Goal: Task Accomplishment & Management: Use online tool/utility

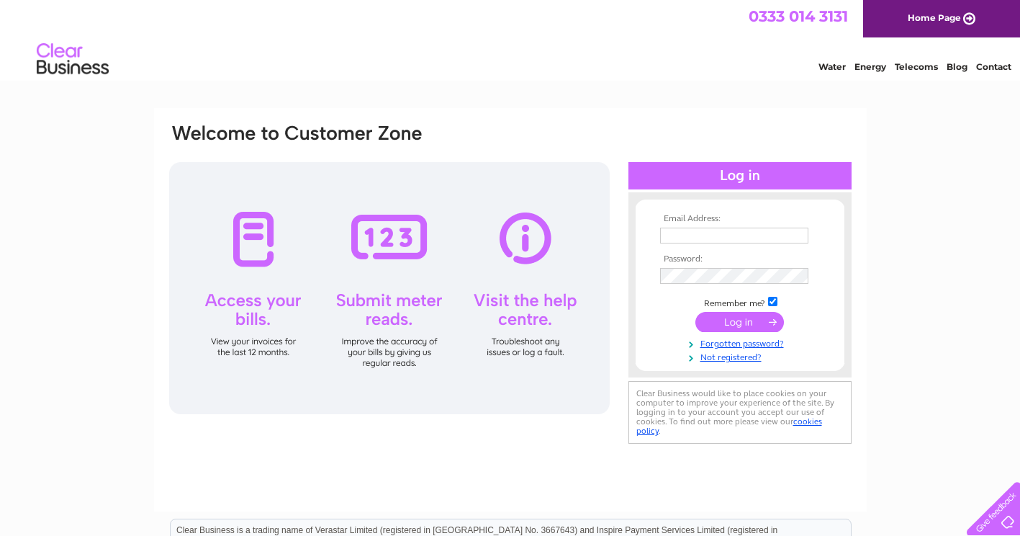
type input "yates.lin@gmail.com"
click at [731, 325] on input "submit" at bounding box center [739, 322] width 89 height 20
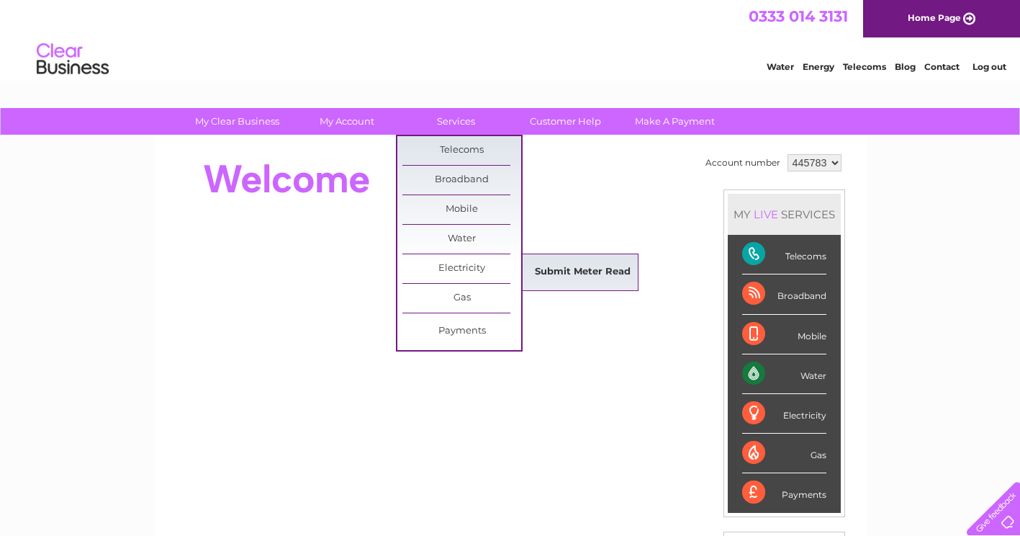
click at [558, 271] on link "Submit Meter Read" at bounding box center [582, 272] width 119 height 29
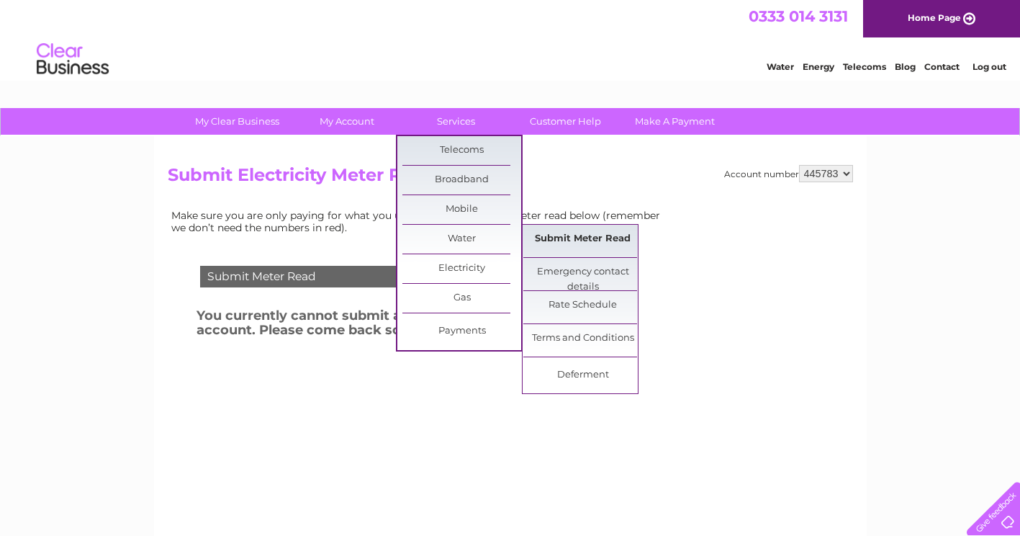
click at [570, 238] on link "Submit Meter Read" at bounding box center [582, 239] width 119 height 29
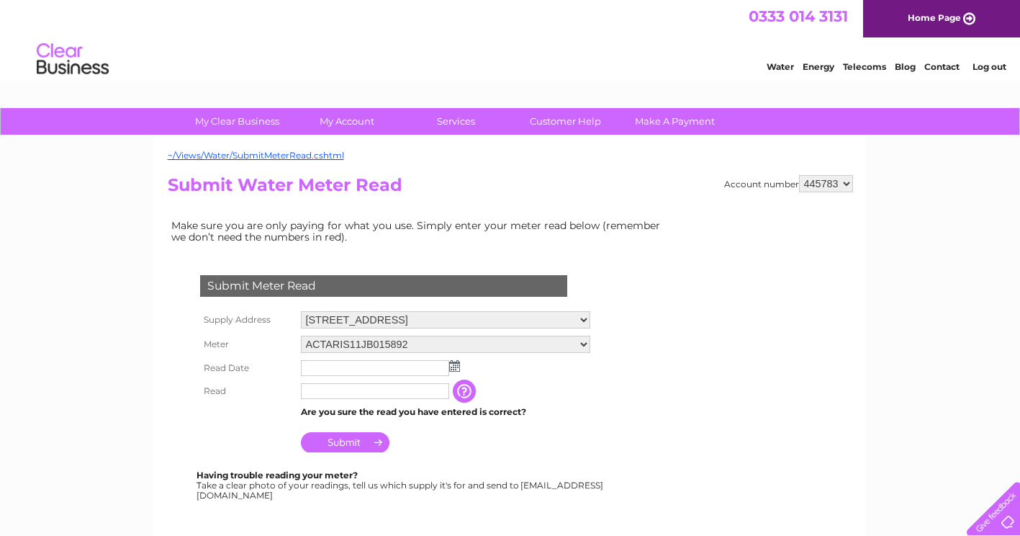
scroll to position [72, 0]
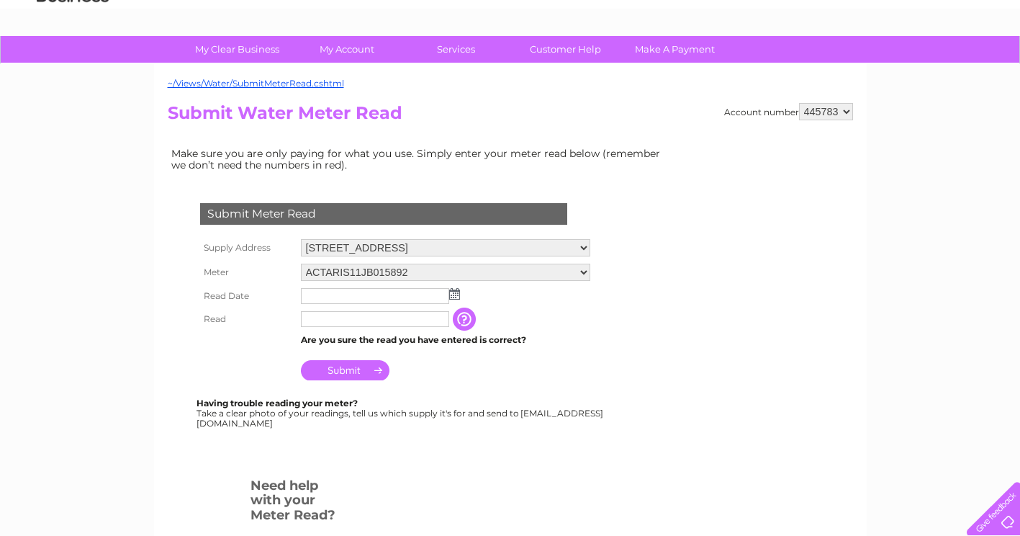
click at [456, 296] on img at bounding box center [454, 294] width 11 height 12
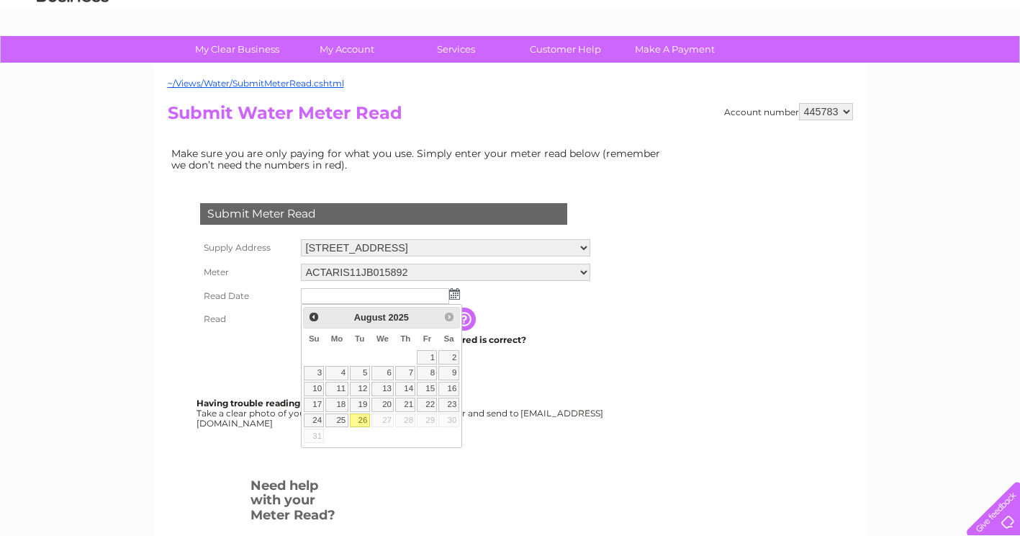
click at [364, 415] on link "26" at bounding box center [360, 420] width 20 height 14
type input "2025/08/26"
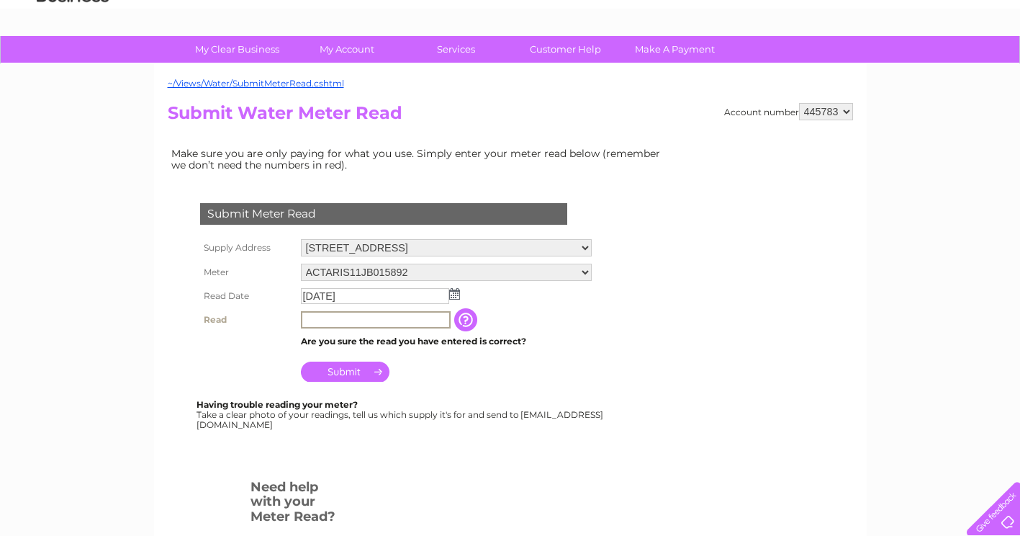
click at [359, 323] on input "text" at bounding box center [376, 319] width 150 height 17
type input "311"
click at [353, 377] on input "Submit" at bounding box center [345, 371] width 89 height 20
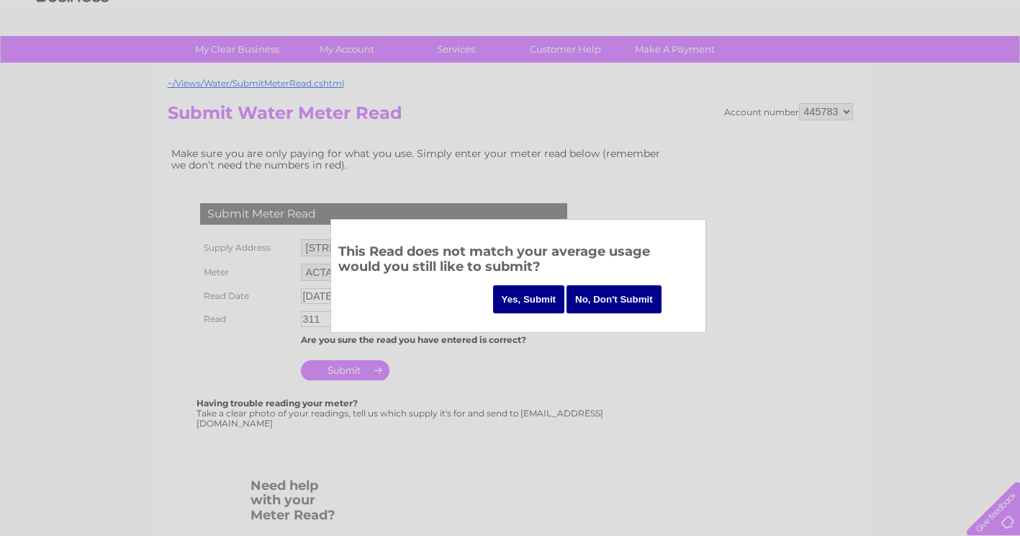
click at [544, 288] on input "Yes, Submit" at bounding box center [529, 299] width 72 height 28
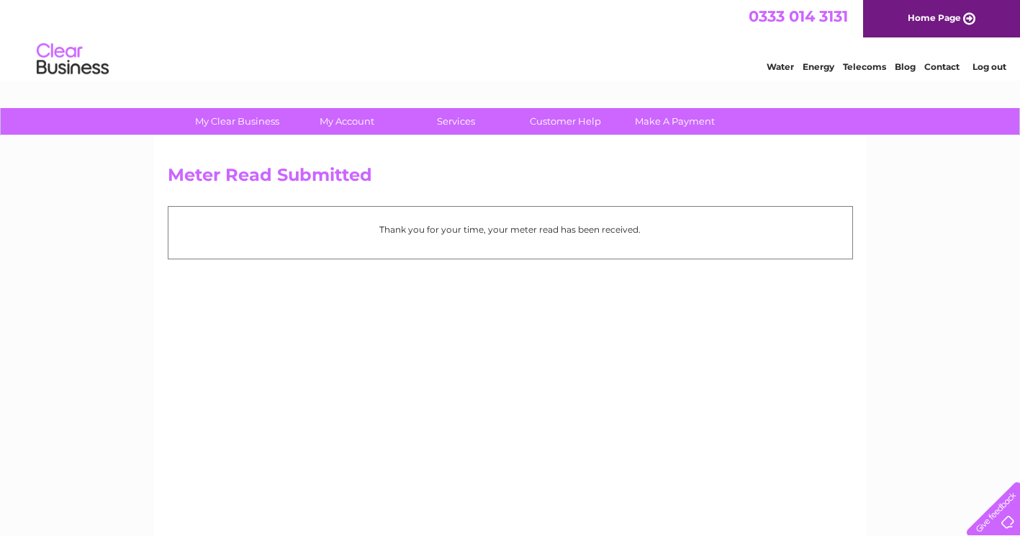
click at [556, 240] on div "Thank you for your time, your meter read has been received." at bounding box center [510, 232] width 685 height 53
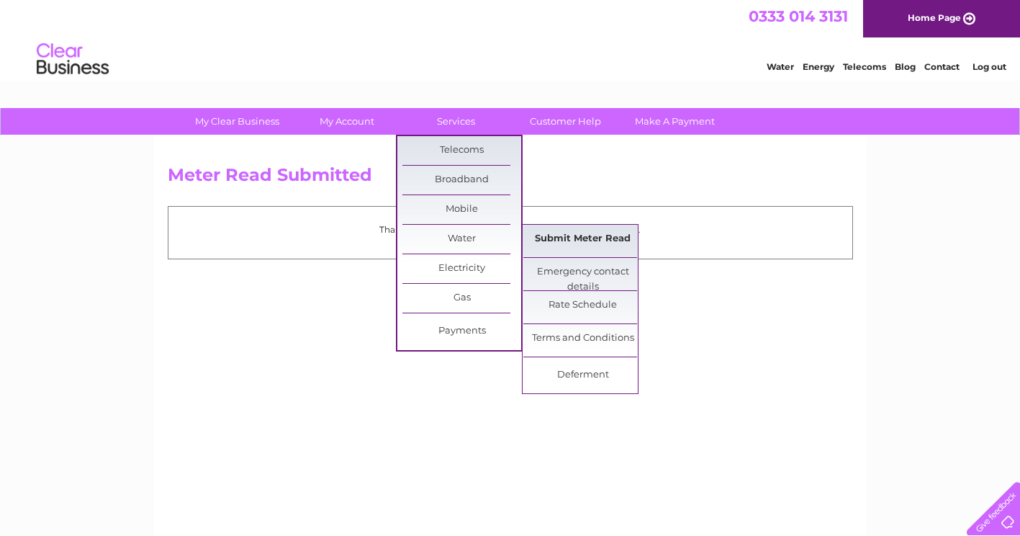
click at [549, 237] on link "Submit Meter Read" at bounding box center [582, 239] width 119 height 29
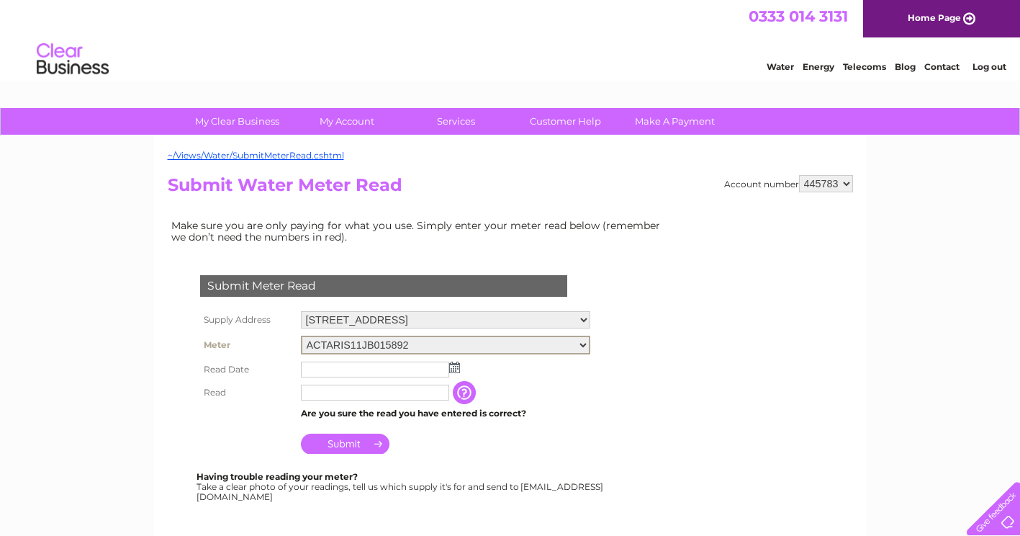
click at [411, 345] on select "ACTARIS11JB015892 ACTARIS12MA169817" at bounding box center [445, 344] width 289 height 19
select select "426038"
click at [301, 335] on select "ACTARIS11JB015892 ACTARIS12MA169817" at bounding box center [445, 344] width 289 height 19
click at [454, 370] on img at bounding box center [454, 366] width 11 height 12
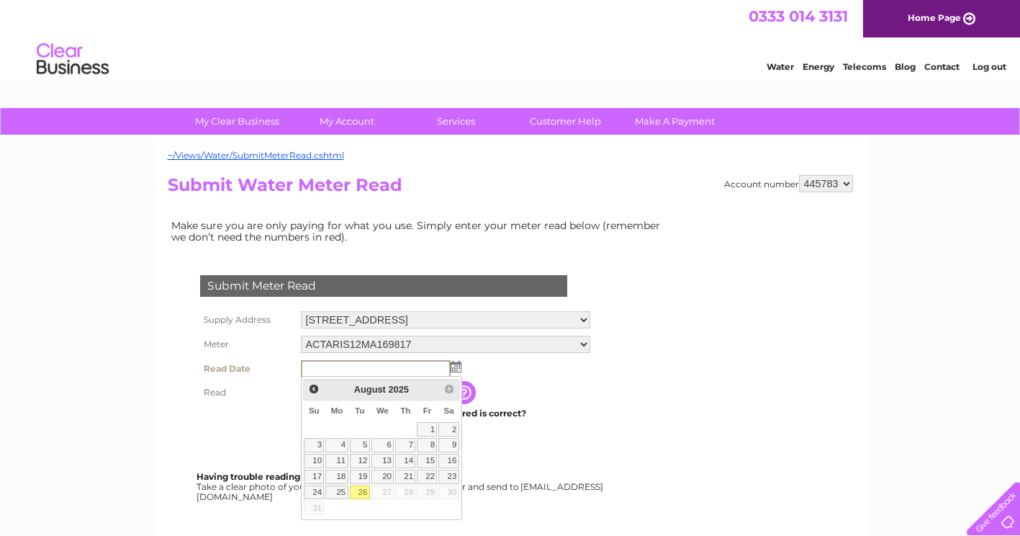
click at [366, 497] on link "26" at bounding box center [360, 492] width 20 height 14
type input "[DATE]"
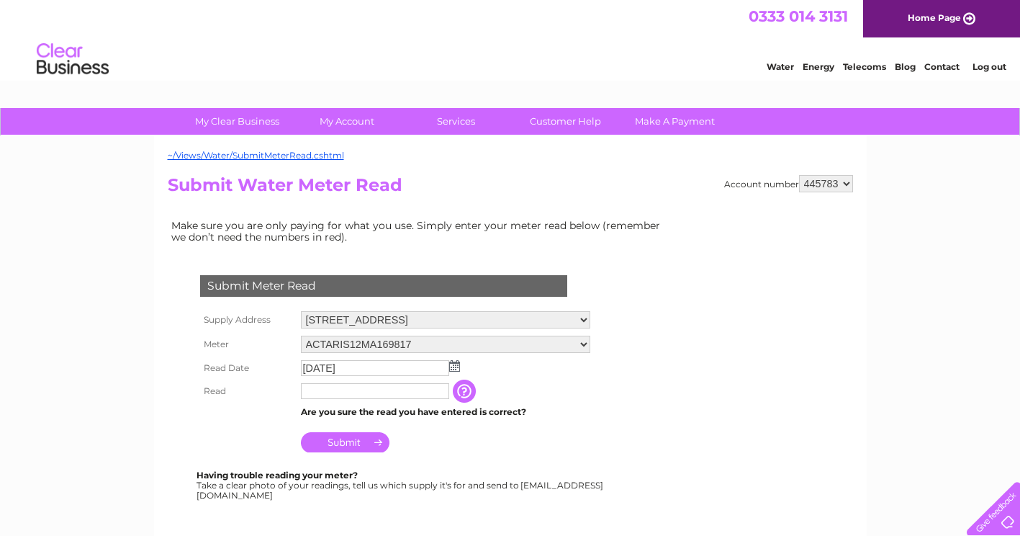
click at [347, 388] on input "text" at bounding box center [375, 391] width 148 height 16
type input "5"
type input "475"
click at [371, 441] on input "Submit" at bounding box center [345, 442] width 89 height 20
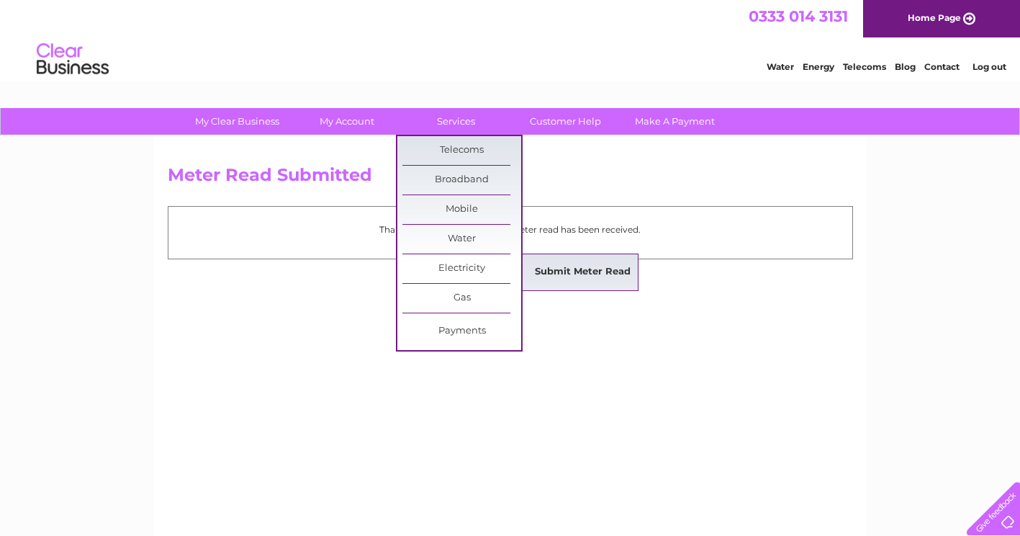
click at [540, 275] on link "Submit Meter Read" at bounding box center [582, 272] width 119 height 29
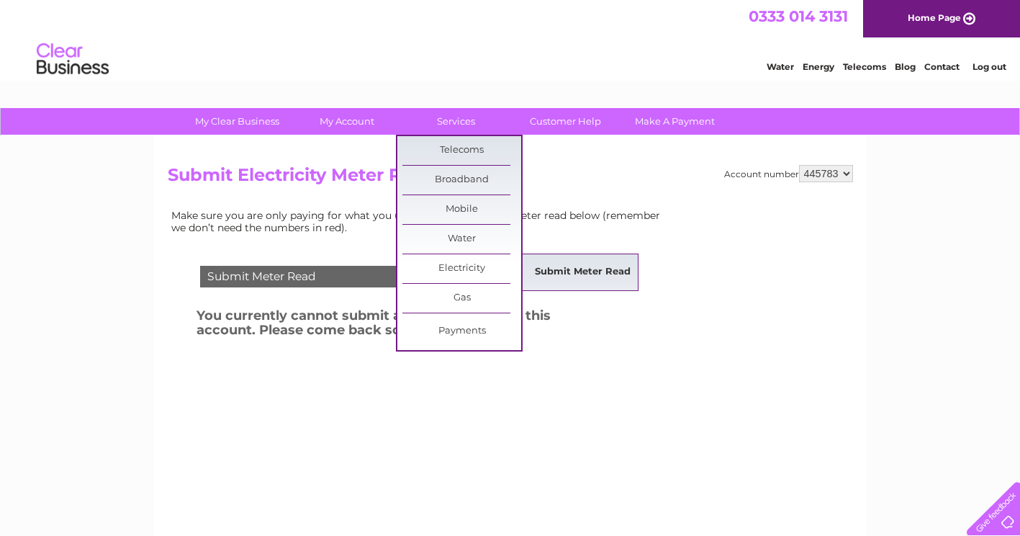
click at [531, 275] on link "Submit Meter Read" at bounding box center [582, 272] width 119 height 29
